Goal: Information Seeking & Learning: Learn about a topic

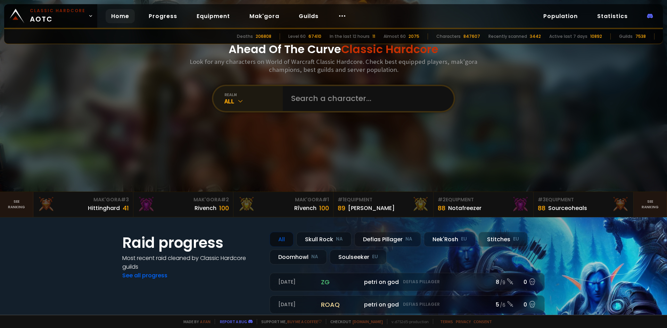
scroll to position [35, 0]
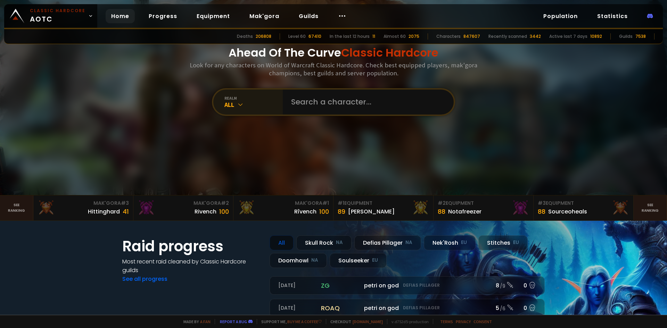
click at [257, 103] on div "All" at bounding box center [253, 105] width 58 height 8
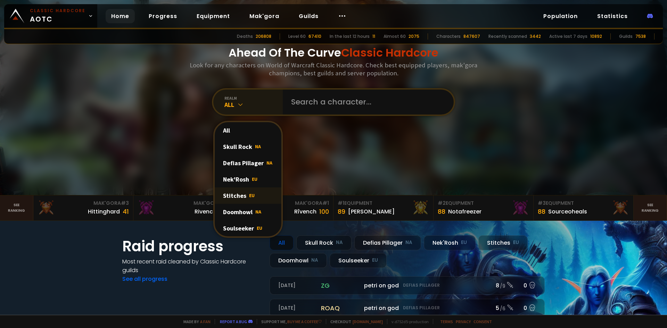
click at [246, 199] on div "Stitches EU" at bounding box center [248, 196] width 67 height 16
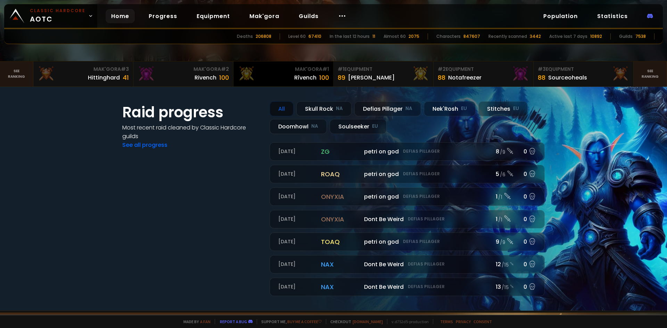
scroll to position [139, 0]
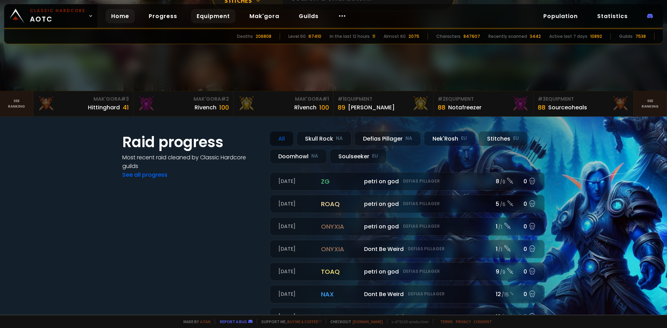
click at [207, 16] on link "Equipment" at bounding box center [213, 16] width 44 height 14
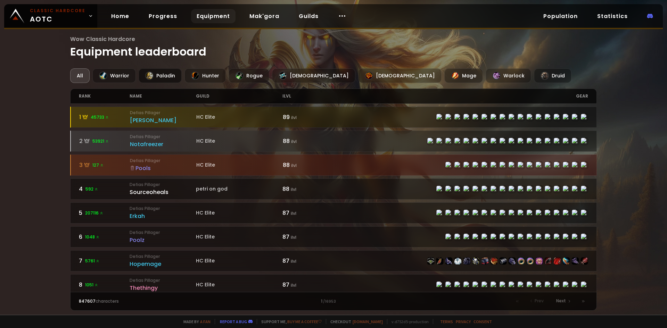
click at [169, 76] on div "Paladin" at bounding box center [160, 75] width 43 height 15
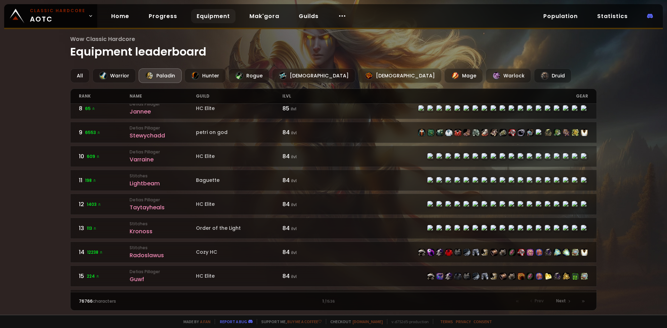
scroll to position [174, 0]
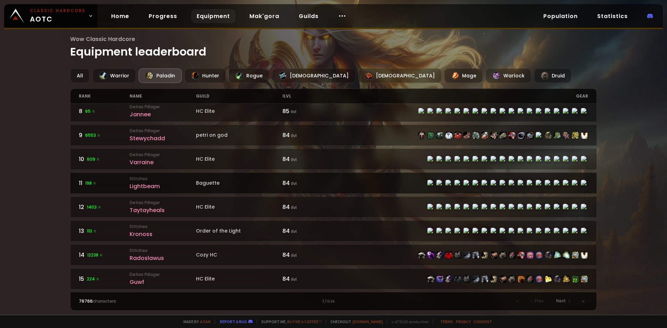
click at [173, 187] on div "Lightbeam" at bounding box center [163, 186] width 66 height 9
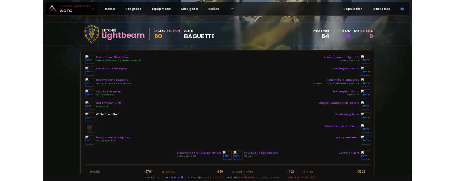
scroll to position [35, 0]
